Goal: Task Accomplishment & Management: Use online tool/utility

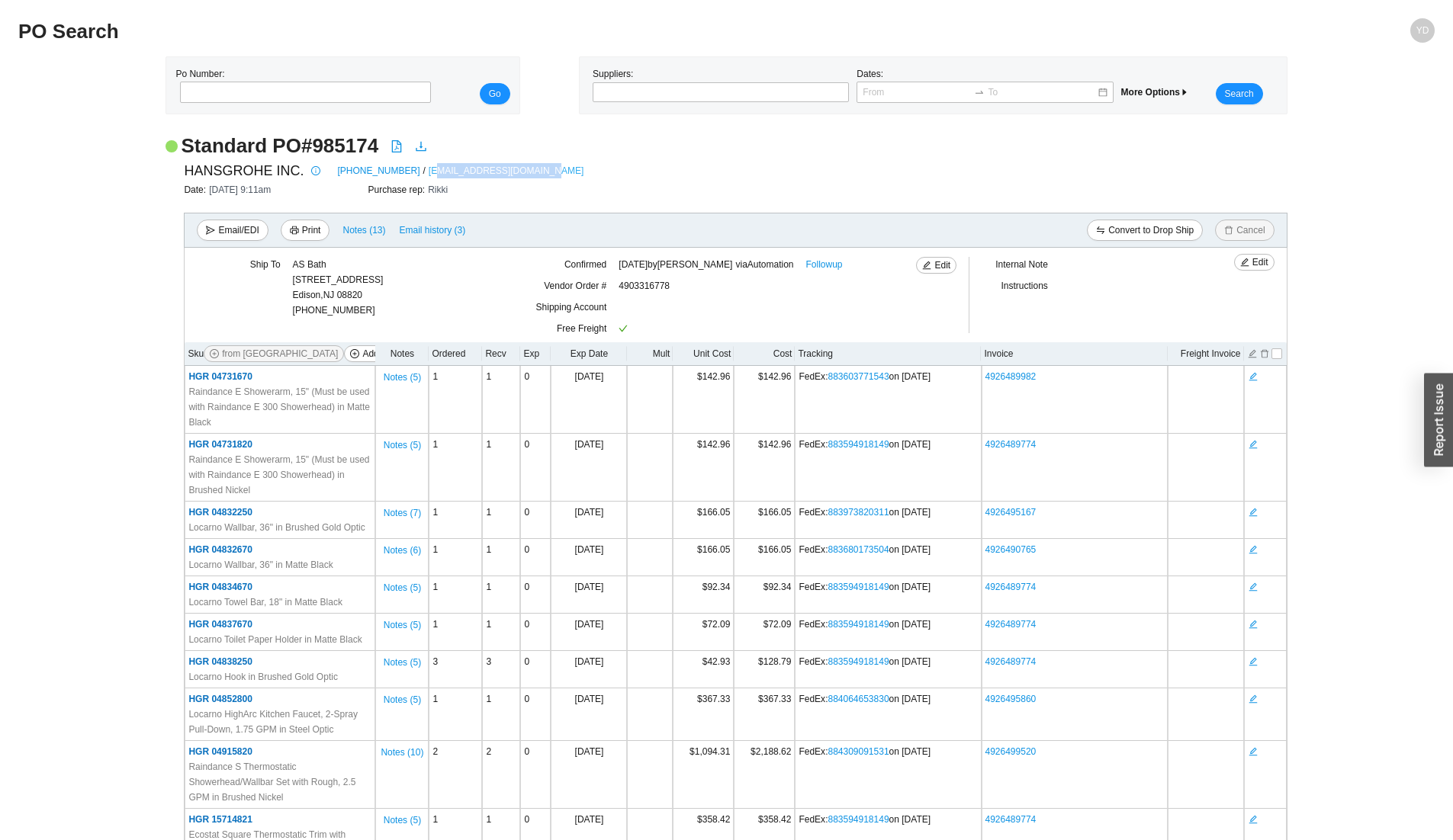
drag, startPoint x: 523, startPoint y: 173, endPoint x: 408, endPoint y: 163, distance: 115.4
click at [408, 163] on div "HANSGROHE INC. [PHONE_NUMBER] / [EMAIL_ADDRESS][DOMAIN_NAME]" at bounding box center [735, 170] width 1103 height 23
click at [556, 175] on div "HANSGROHE INC. [PHONE_NUMBER] / [EMAIL_ADDRESS][DOMAIN_NAME]" at bounding box center [735, 170] width 1103 height 23
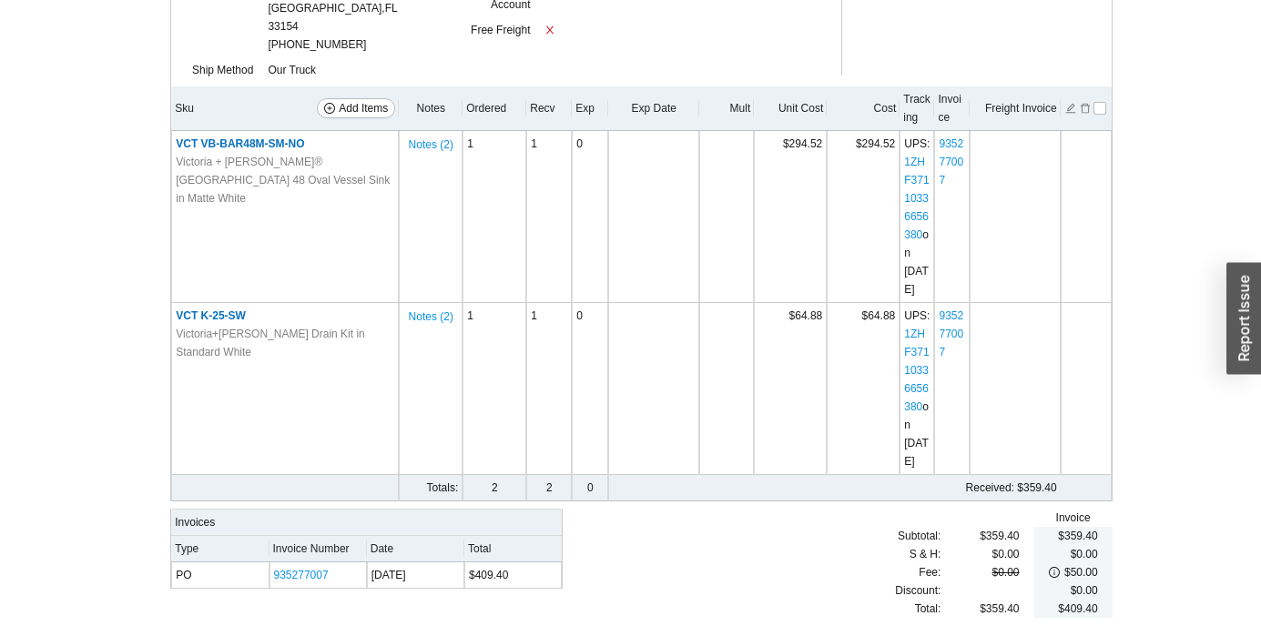
scroll to position [417, 0]
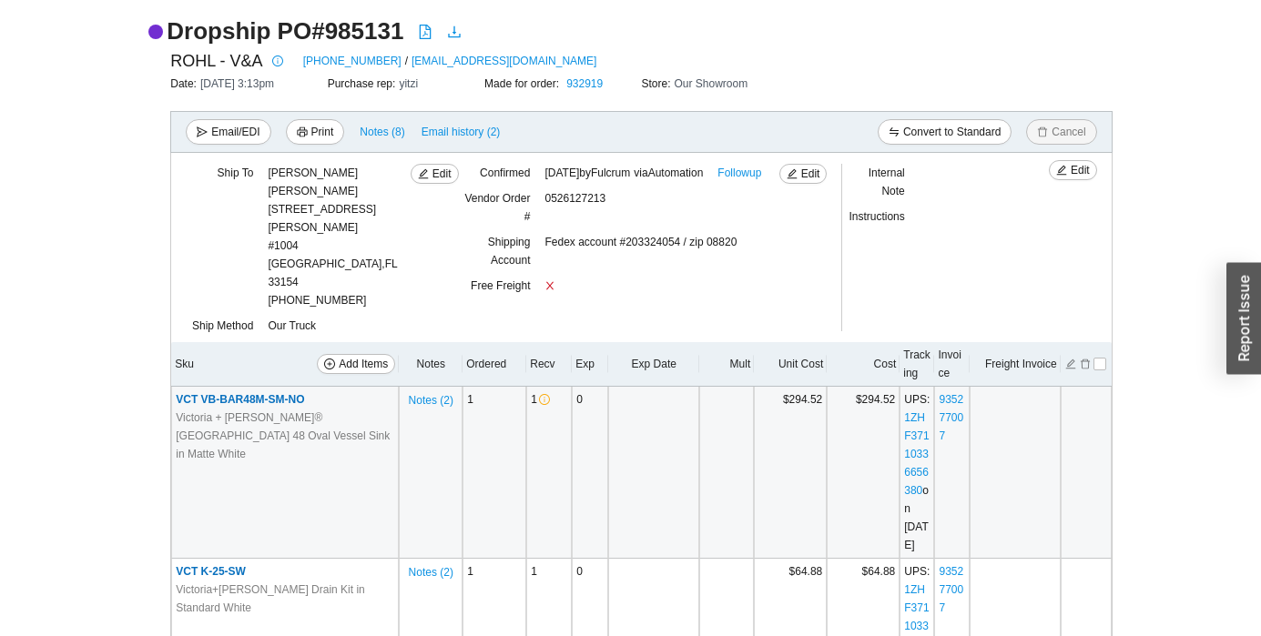
scroll to position [182, 0]
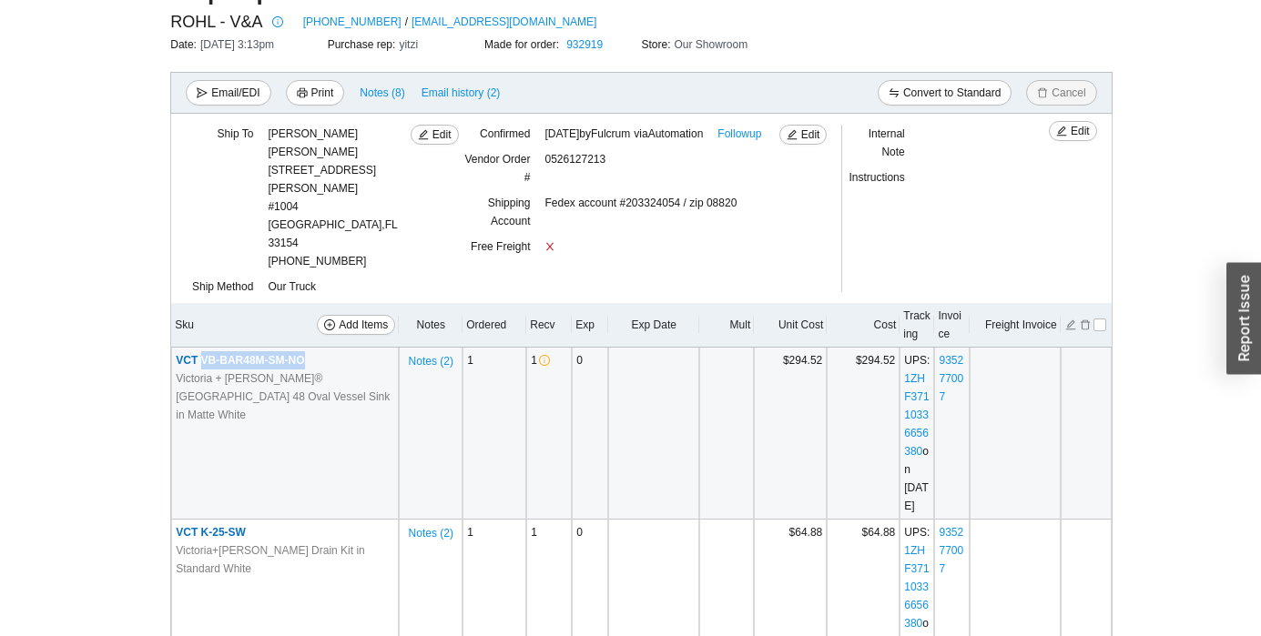
drag, startPoint x: 314, startPoint y: 341, endPoint x: 200, endPoint y: 342, distance: 113.8
click at [200, 348] on td "VCT VB-BAR48M-SM-NO Victoria + Albert® Barcelona 48 Oval Vessel Sink in Matte W…" at bounding box center [285, 434] width 228 height 172
copy span "VB-BAR48M-SM-NO"
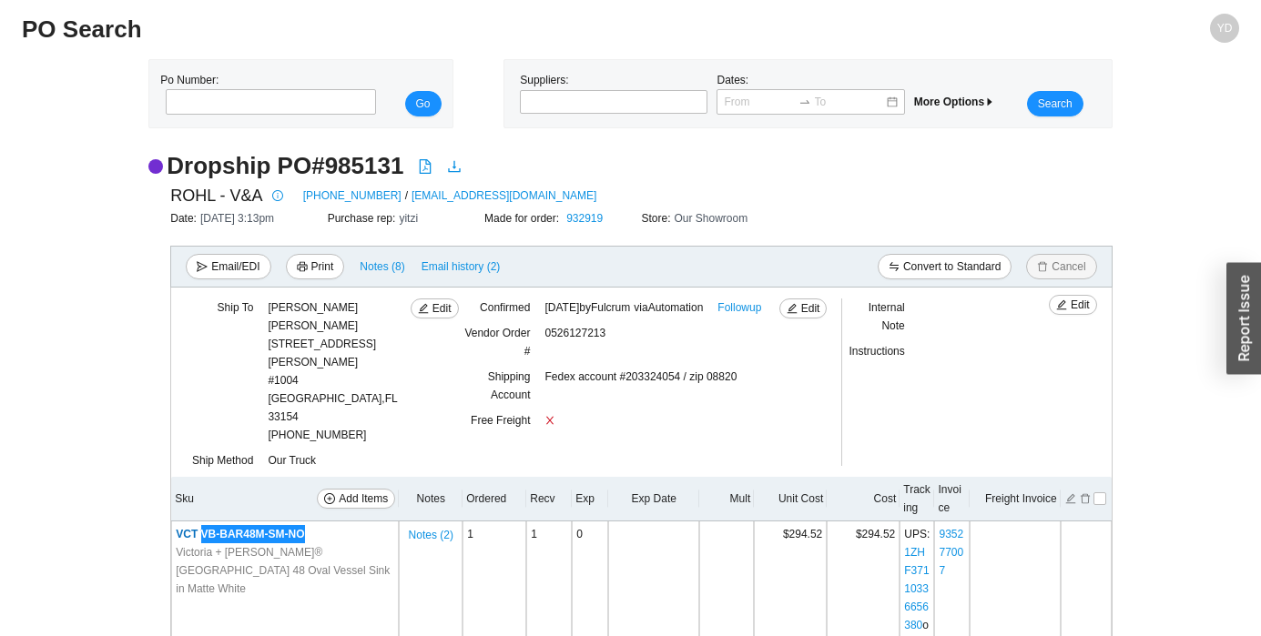
scroll to position [0, 0]
